Goal: Information Seeking & Learning: Learn about a topic

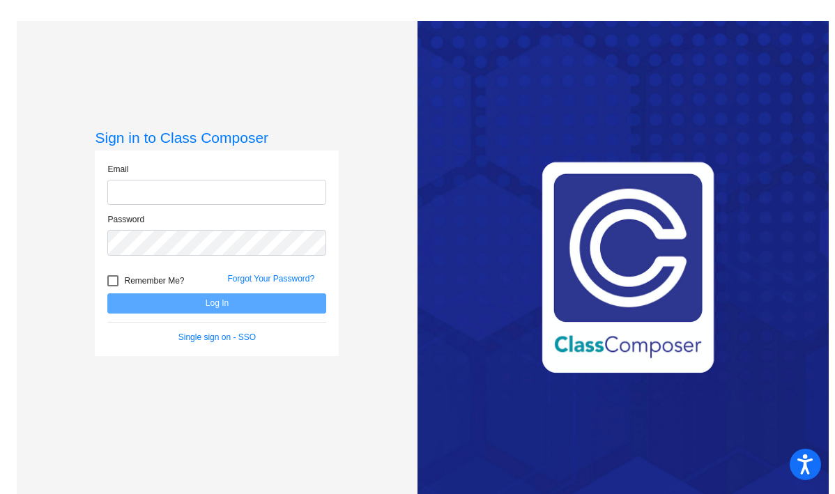
type input "[EMAIL_ADDRESS][DOMAIN_NAME]"
click at [113, 282] on div at bounding box center [112, 280] width 11 height 11
click at [113, 287] on input "Remember Me?" at bounding box center [112, 287] width 1 height 1
checkbox input "true"
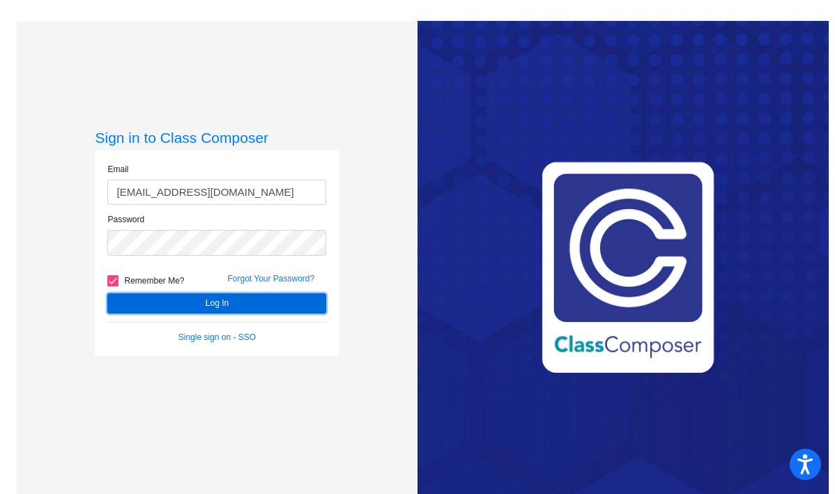
click at [194, 306] on button "Log In" at bounding box center [216, 304] width 219 height 20
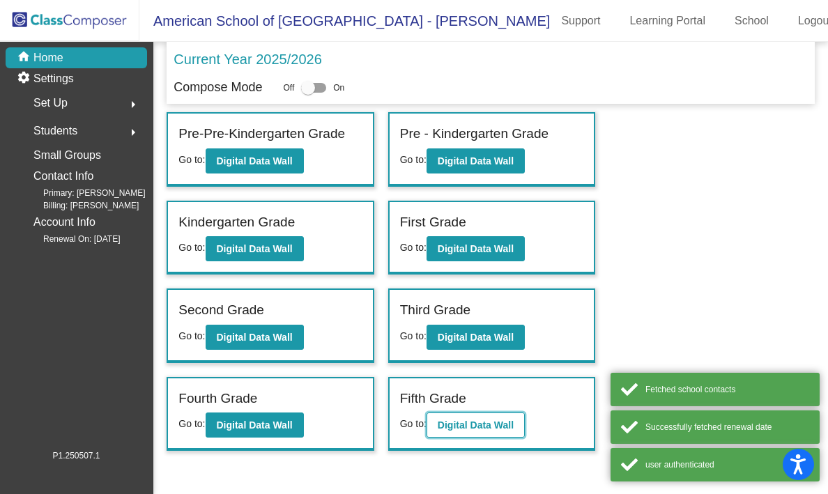
click at [510, 425] on b "Digital Data Wall" at bounding box center [476, 425] width 76 height 11
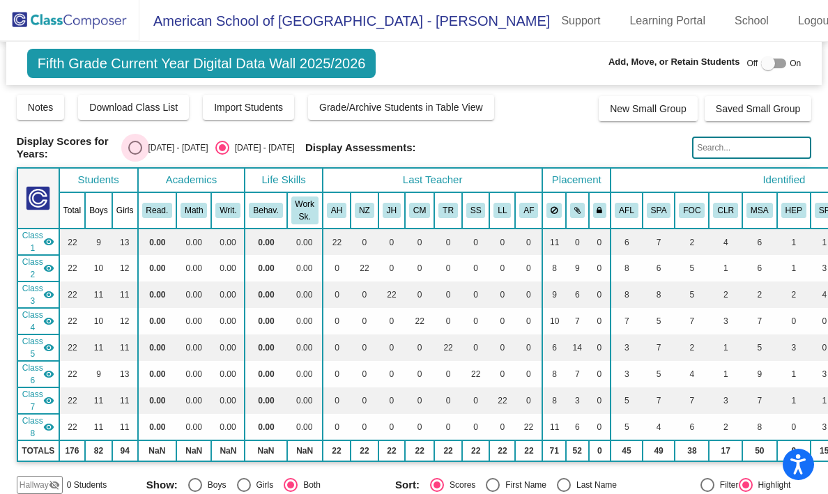
click at [142, 143] on div "Select an option" at bounding box center [135, 148] width 14 height 14
click at [135, 155] on input "[DATE] - [DATE]" at bounding box center [135, 155] width 1 height 1
radio input "true"
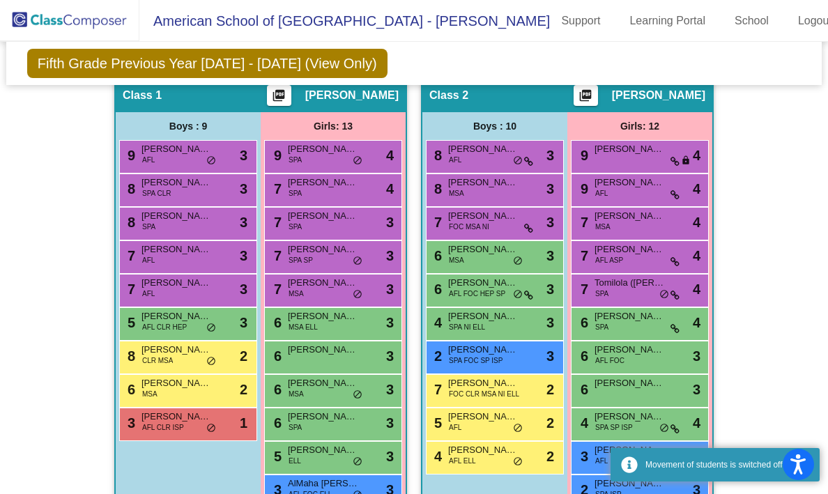
scroll to position [435, 0]
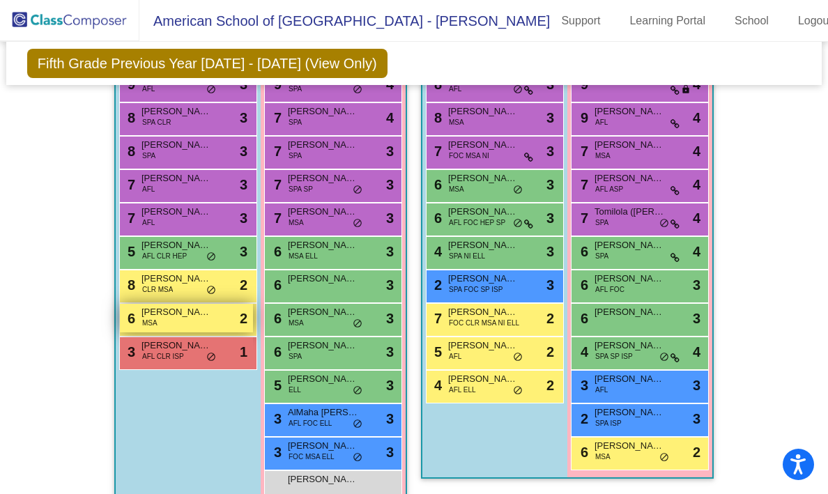
click at [177, 310] on span "[PERSON_NAME]" at bounding box center [177, 312] width 70 height 14
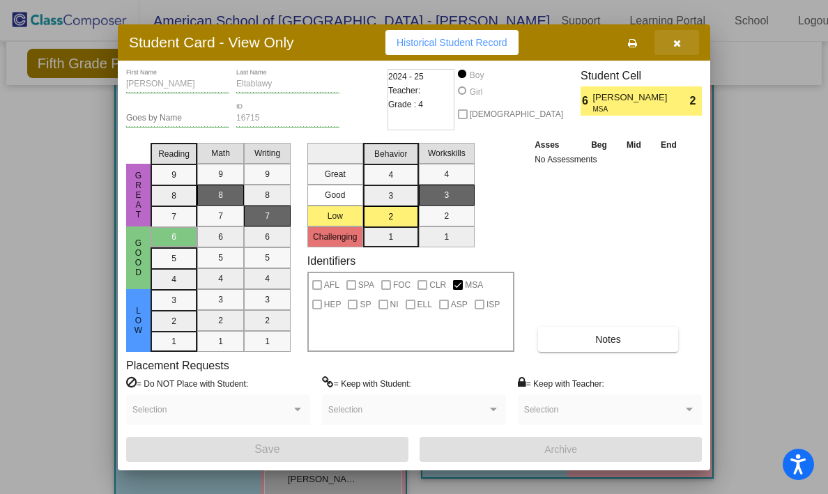
click at [673, 49] on button "button" at bounding box center [677, 42] width 45 height 25
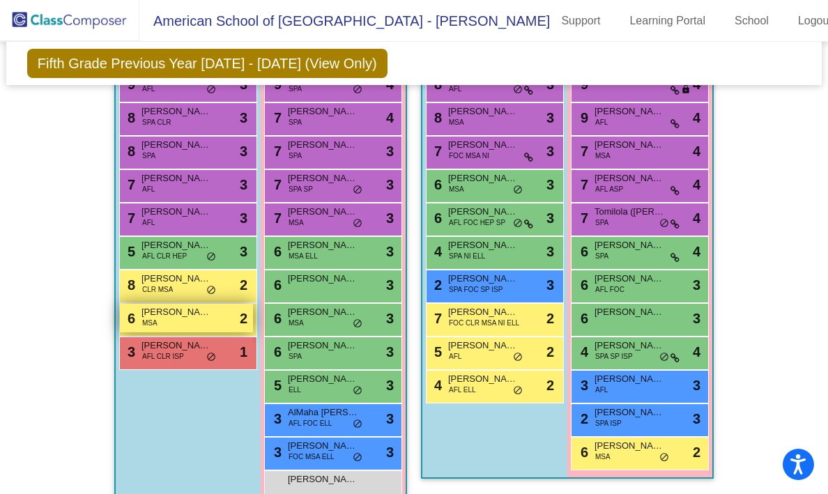
click at [178, 326] on div "6 [PERSON_NAME] MSA lock do_not_disturb_alt 2" at bounding box center [186, 318] width 133 height 29
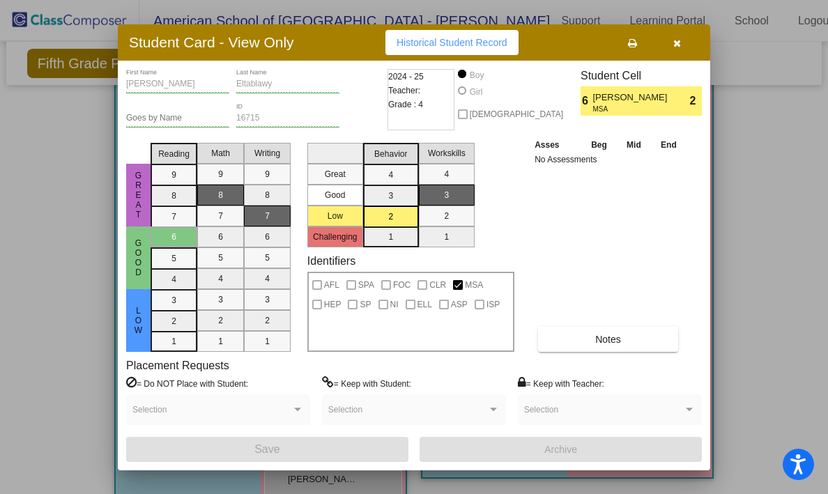
click at [563, 320] on div "Asses Beg Mid End No Assessments Notes" at bounding box center [608, 244] width 155 height 215
click at [563, 342] on button "Notes" at bounding box center [608, 339] width 140 height 25
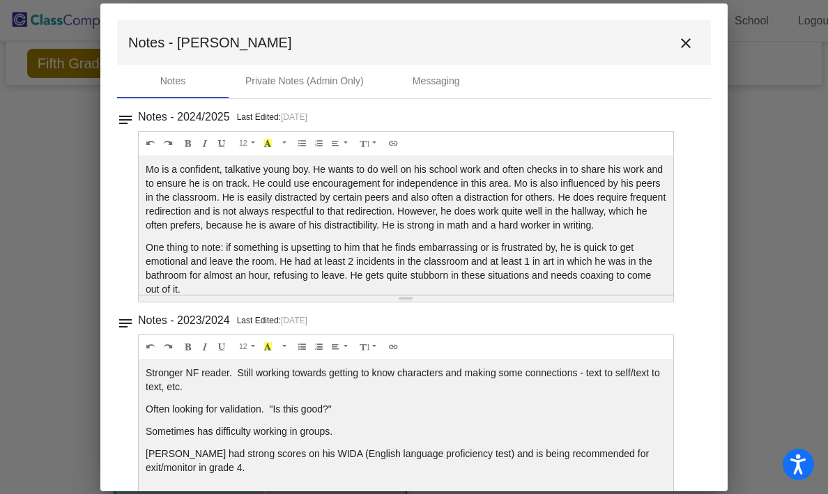
click at [682, 38] on mat-icon "close" at bounding box center [686, 43] width 17 height 17
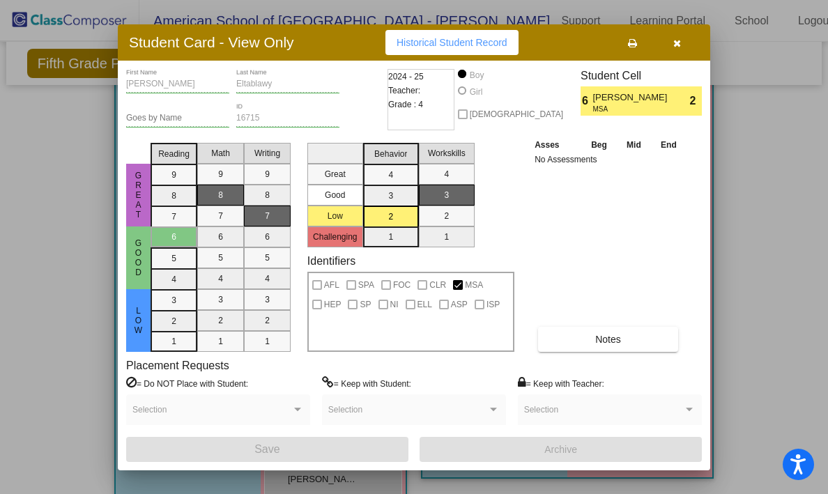
click at [682, 38] on button "button" at bounding box center [677, 42] width 45 height 25
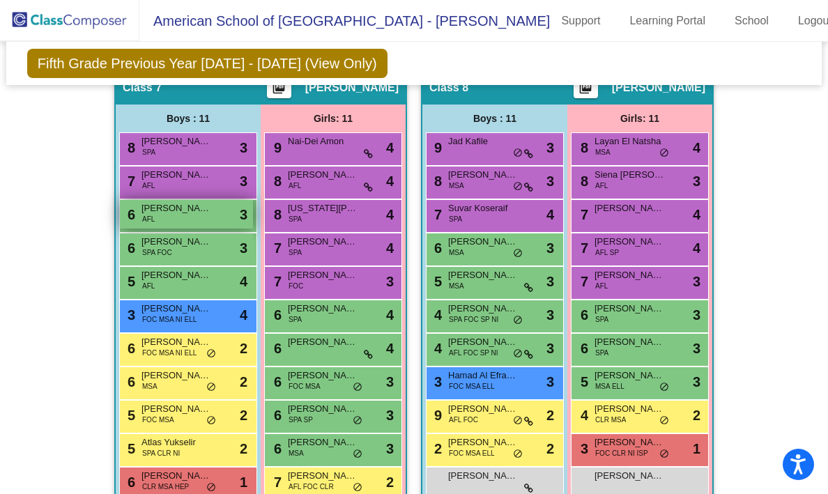
scroll to position [1897, 0]
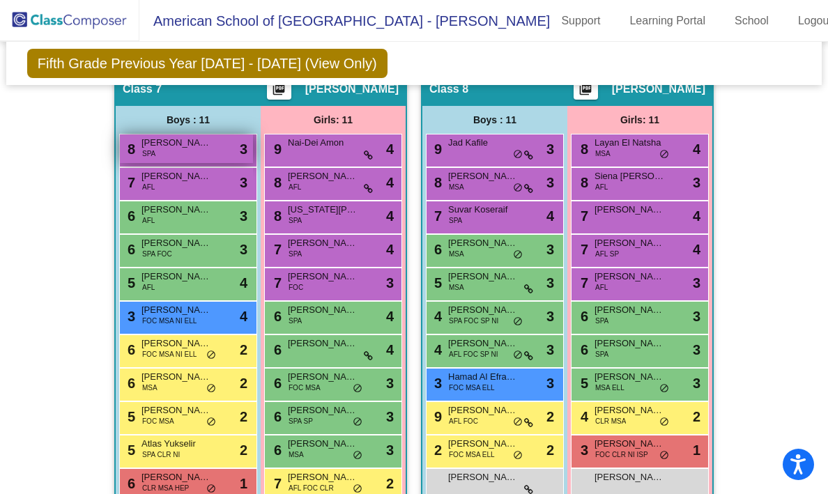
click at [153, 144] on span "[PERSON_NAME]" at bounding box center [177, 143] width 70 height 14
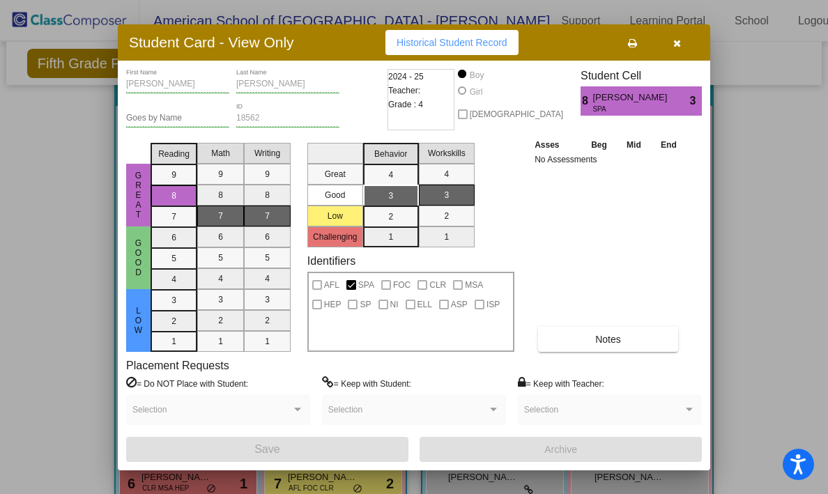
click at [674, 42] on icon "button" at bounding box center [677, 43] width 8 height 10
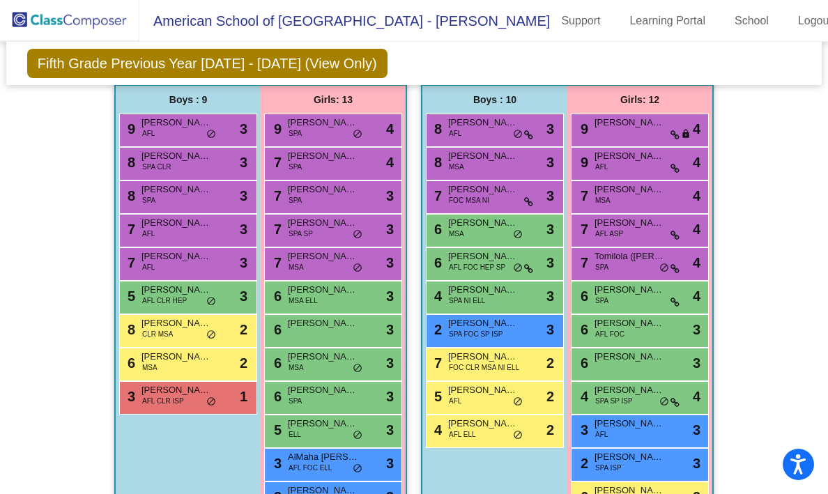
scroll to position [393, 0]
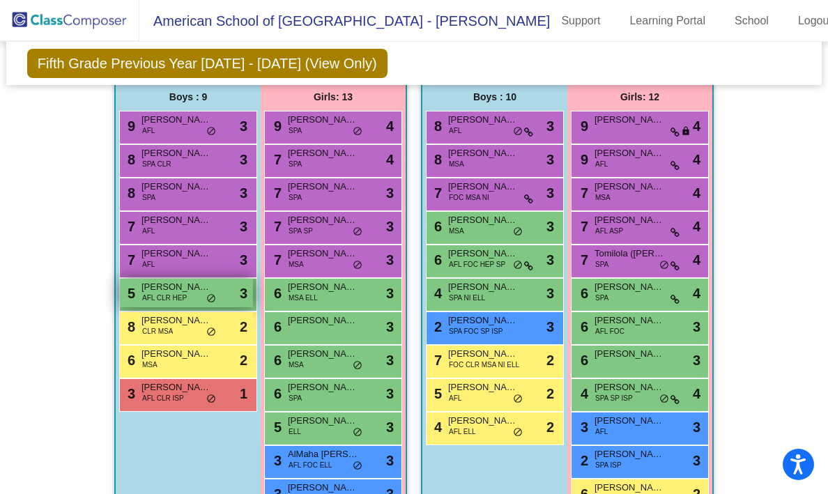
click at [200, 289] on span "[PERSON_NAME]" at bounding box center [177, 287] width 70 height 14
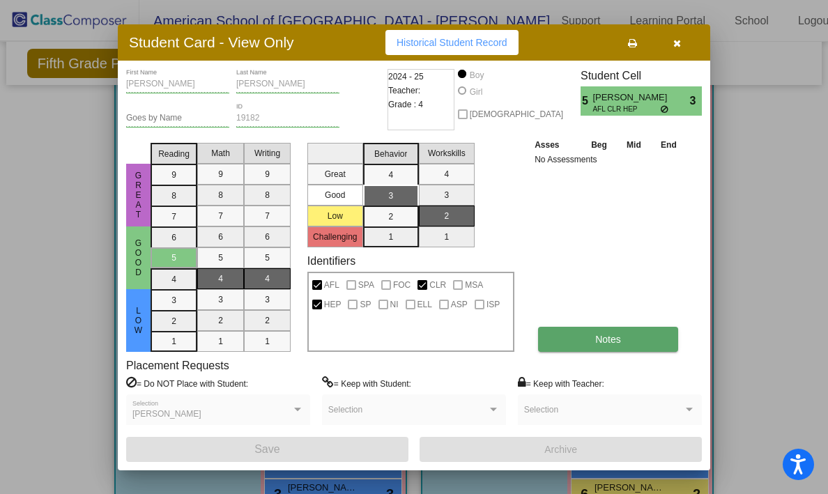
click at [606, 340] on span "Notes" at bounding box center [608, 339] width 26 height 11
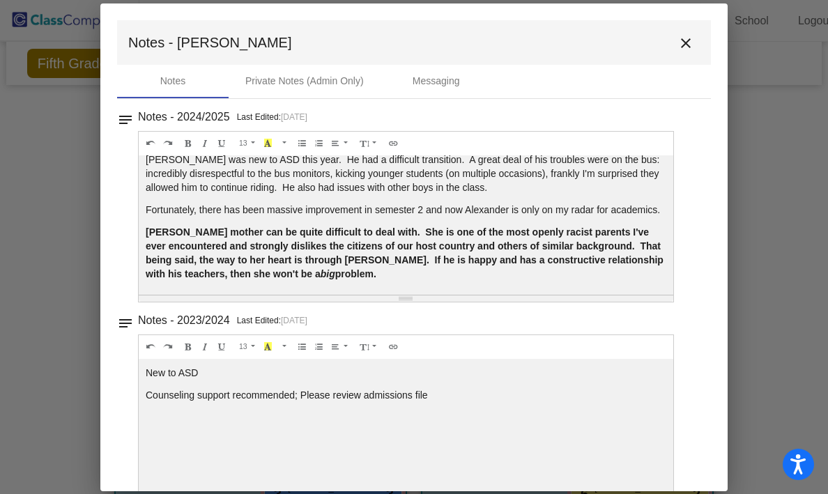
scroll to position [15, 0]
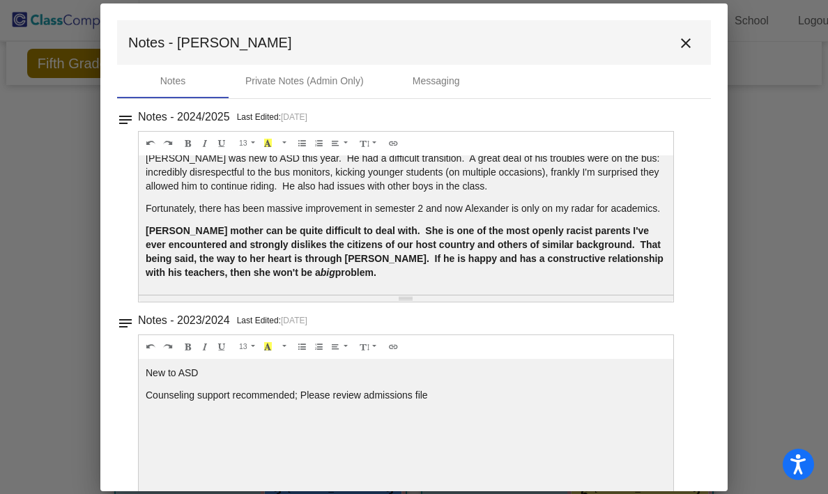
click at [678, 43] on mat-icon "close" at bounding box center [686, 43] width 17 height 17
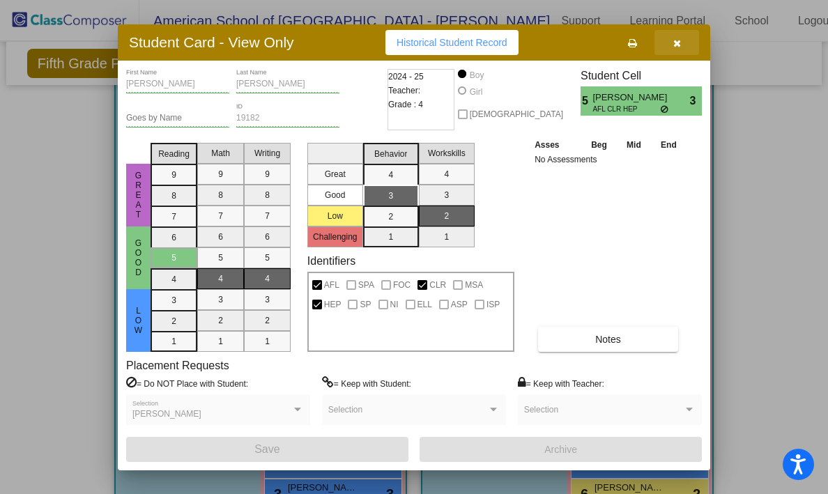
click at [678, 37] on span "button" at bounding box center [677, 42] width 8 height 11
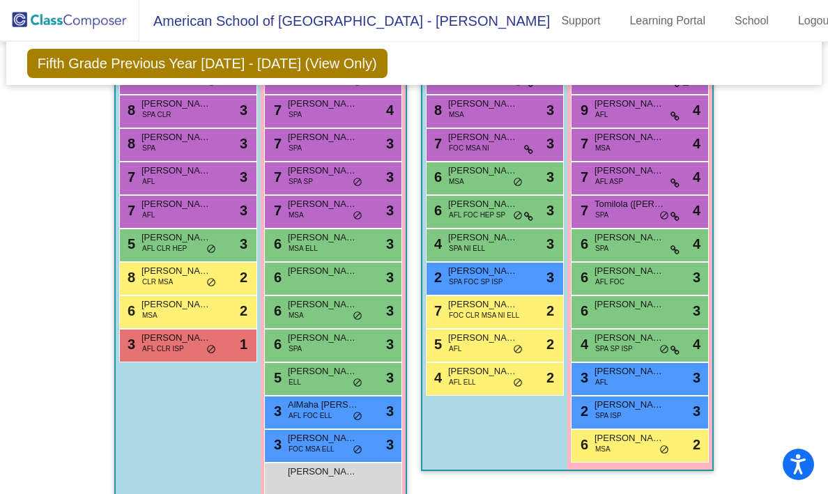
scroll to position [442, 0]
